Goal: Transaction & Acquisition: Purchase product/service

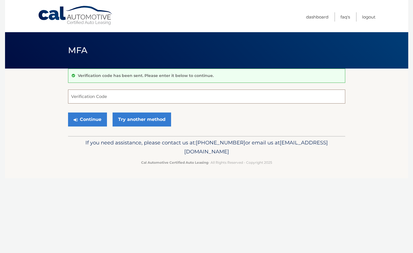
click at [146, 100] on input "Verification Code" at bounding box center [206, 97] width 277 height 14
type input "751985"
click at [151, 121] on link "Try another method" at bounding box center [142, 120] width 59 height 14
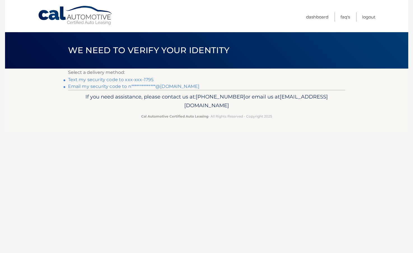
click at [144, 126] on footer "If you need assistance, please contact us at: [PHONE_NUMBER] or email us at [EM…" at bounding box center [206, 111] width 403 height 43
click at [174, 157] on div "Cal Automotive Menu Dashboard FAQ's Logout ×" at bounding box center [206, 126] width 403 height 253
click at [139, 56] on h1 "We need to verify your identity" at bounding box center [149, 50] width 174 height 15
click at [131, 80] on link "Text my security code to xxx-xxx-1795" at bounding box center [111, 79] width 86 height 5
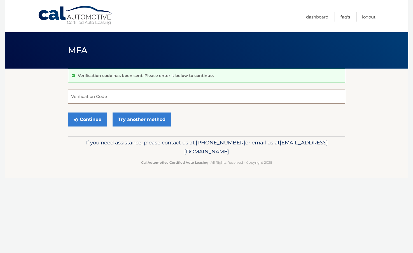
click at [129, 97] on input "Verification Code" at bounding box center [206, 97] width 277 height 14
type input "095194"
click at [87, 115] on button "Continue" at bounding box center [87, 120] width 39 height 14
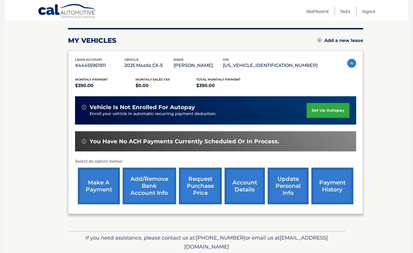
scroll to position [73, 0]
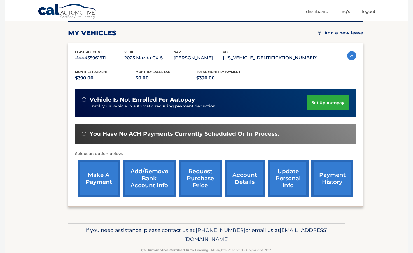
click at [102, 179] on link "make a payment" at bounding box center [99, 178] width 42 height 37
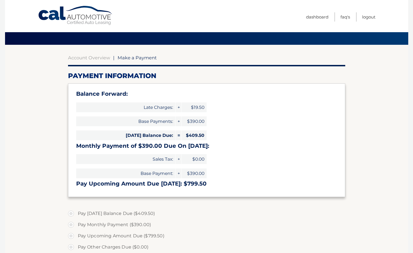
scroll to position [30, 0]
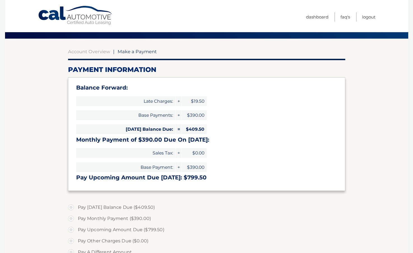
select select "ZDY1ODE4ZmQtNzIzNC00ZDUyLTkxZjQtMmFlYjZmZDkwOGEw"
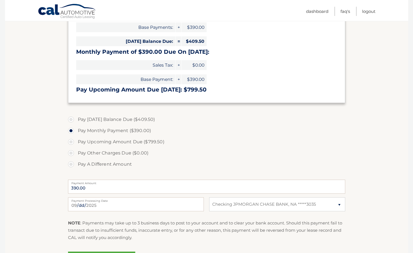
scroll to position [116, 0]
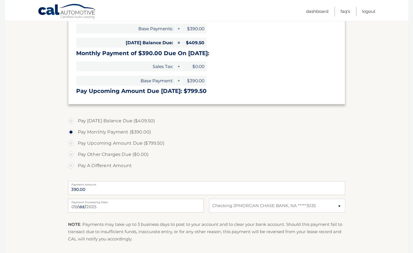
click at [130, 120] on label "Pay [DATE] Balance Due ($409.50)" at bounding box center [206, 120] width 277 height 11
click at [76, 120] on input "Pay [DATE] Balance Due ($409.50)" at bounding box center [73, 119] width 6 height 9
radio input "true"
type input "409.50"
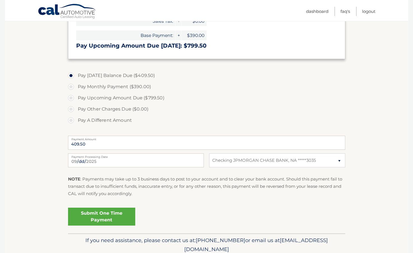
scroll to position [169, 0]
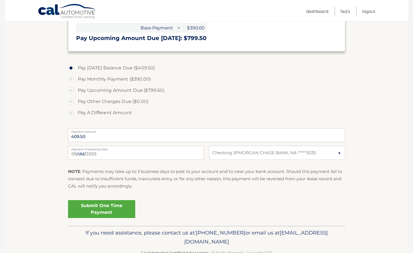
click at [122, 207] on link "Submit One Time Payment" at bounding box center [101, 209] width 67 height 18
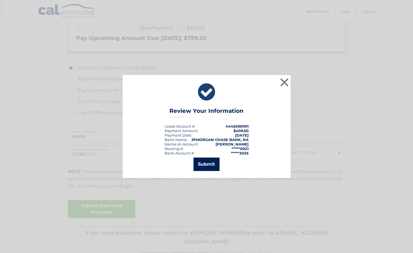
click at [205, 166] on button "Submit" at bounding box center [206, 164] width 26 height 13
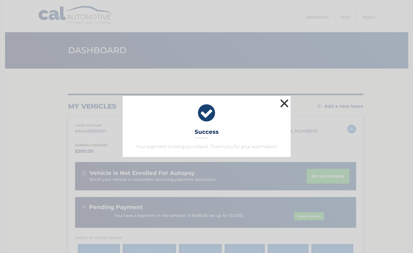
click at [281, 108] on button "×" at bounding box center [284, 103] width 11 height 11
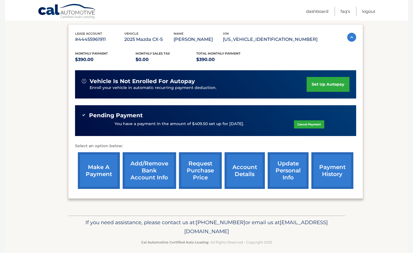
scroll to position [93, 0]
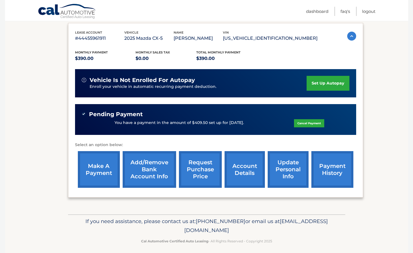
click at [376, 142] on section "my vehicles Add a new lease lease account #44455961911 vehicle 2025 Mazda CX-5 …" at bounding box center [206, 95] width 403 height 239
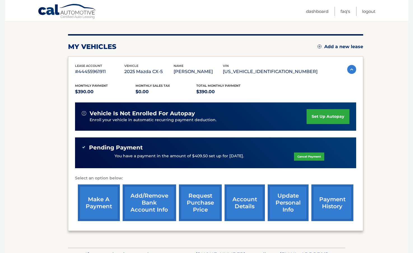
scroll to position [0, 0]
